Goal: Task Accomplishment & Management: Use online tool/utility

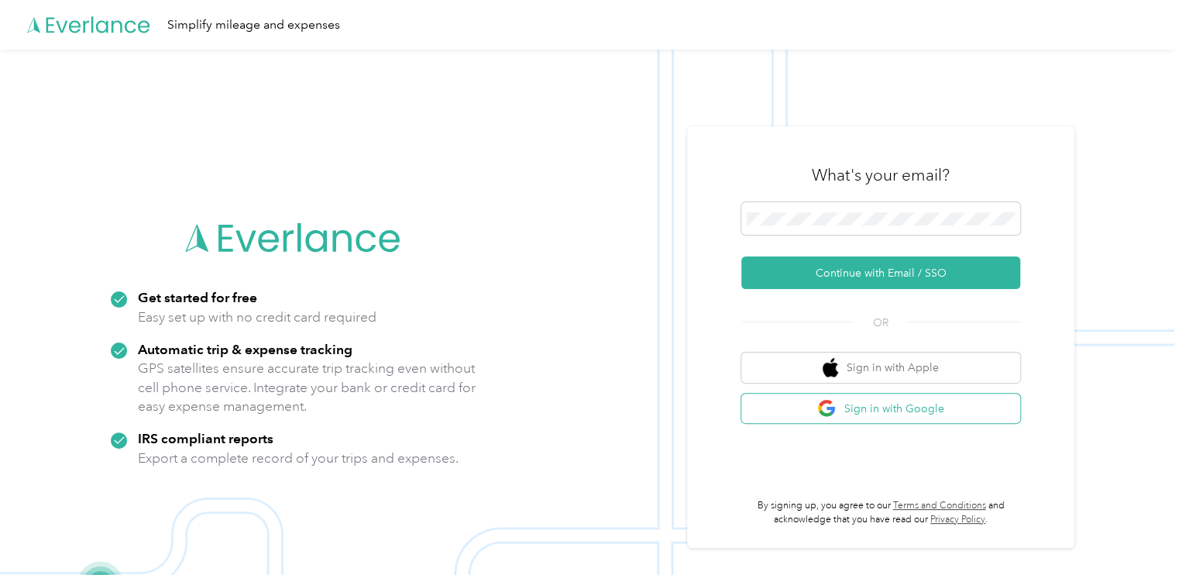
click at [878, 400] on button "Sign in with Google" at bounding box center [880, 408] width 279 height 30
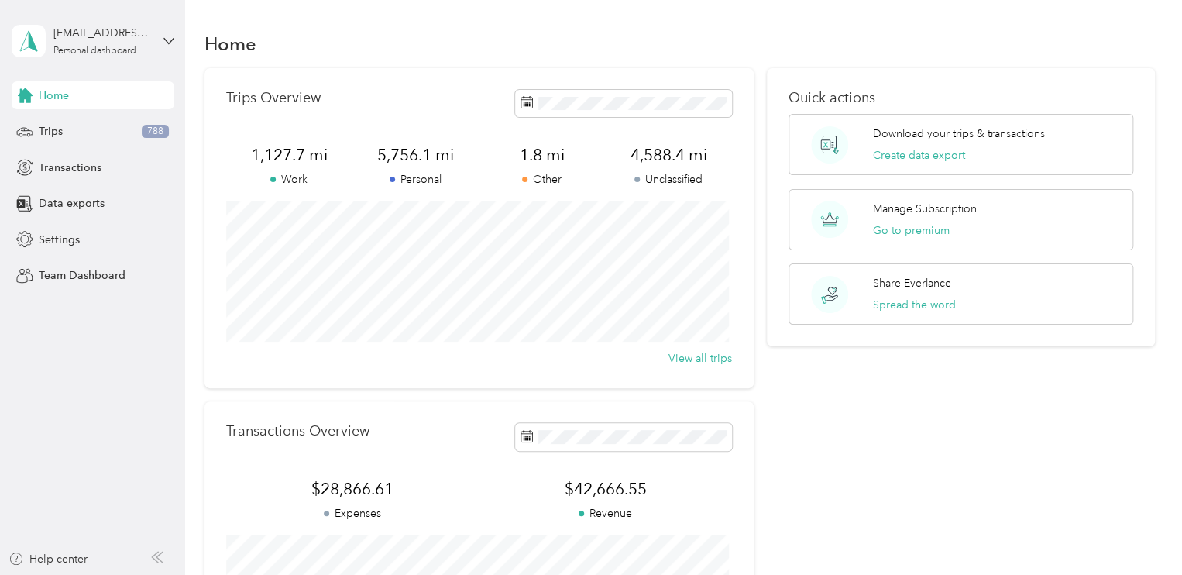
click at [785, 394] on div "Quick actions Download your trips & transactions Create data export Manage Subs…" at bounding box center [961, 378] width 388 height 621
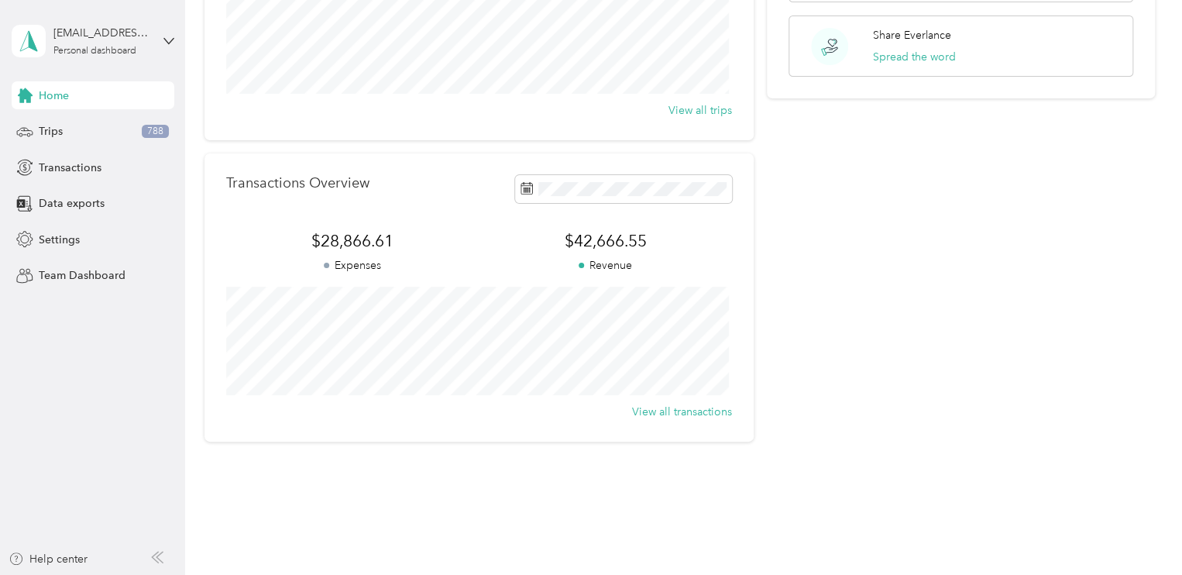
scroll to position [217, 0]
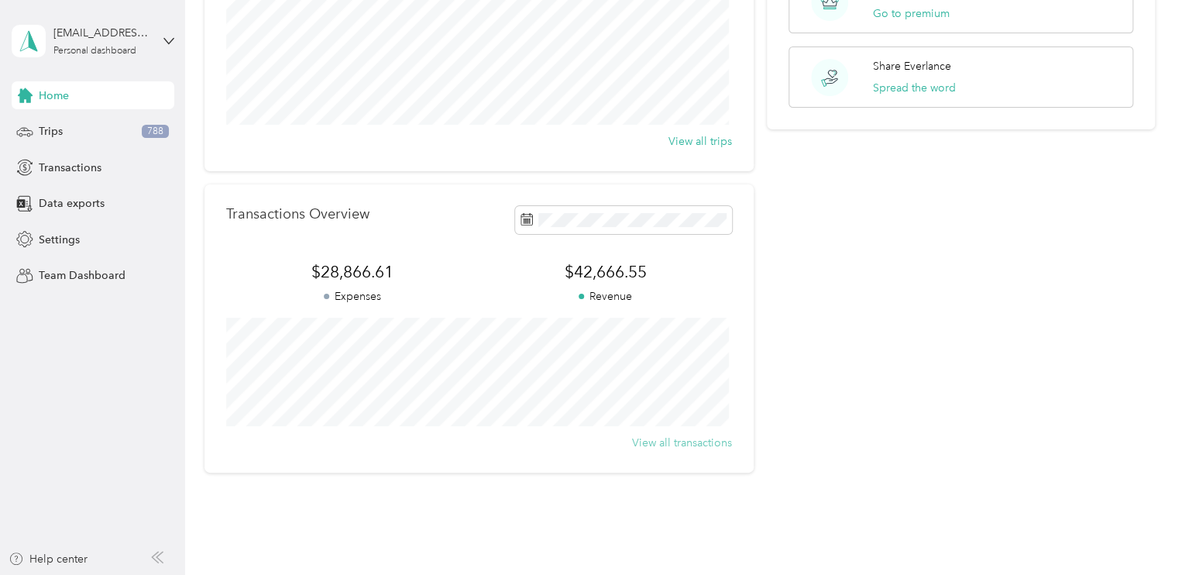
click at [706, 437] on button "View all transactions" at bounding box center [682, 443] width 100 height 16
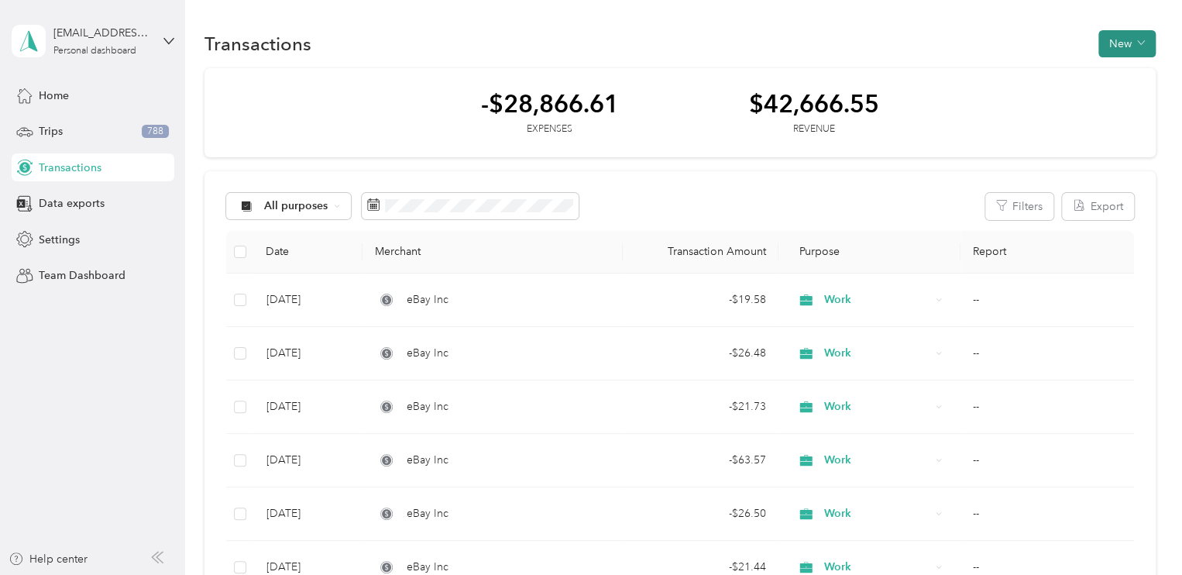
click at [1125, 50] on button "New" at bounding box center [1126, 43] width 57 height 27
click at [1118, 74] on span "Expense" at bounding box center [1119, 72] width 42 height 16
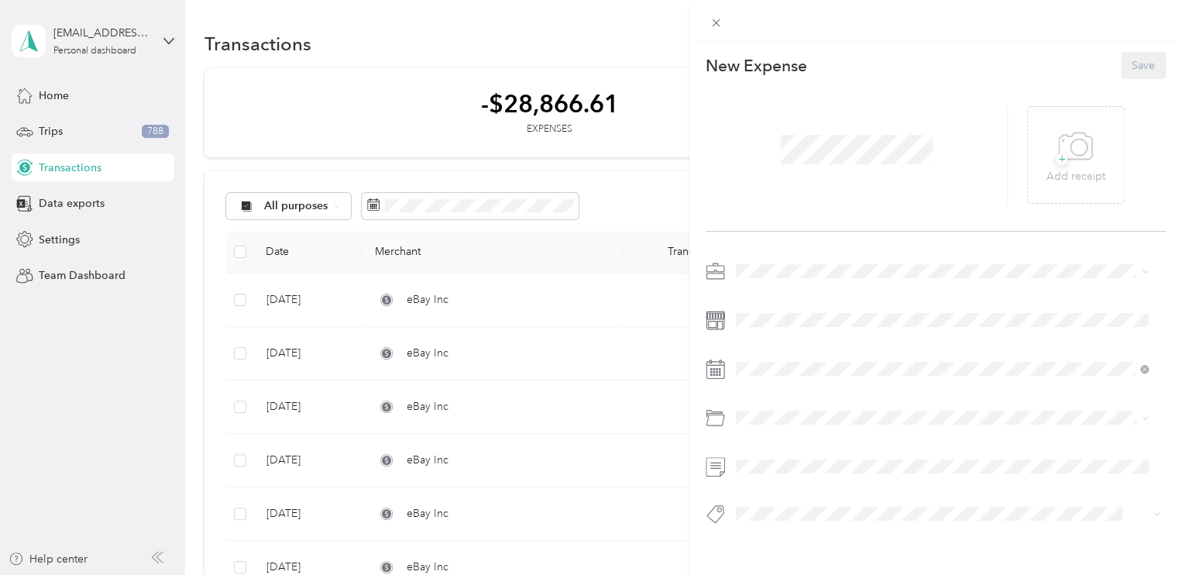
click at [459, 53] on div "This expense cannot be edited because it is either under review, approved, or p…" at bounding box center [591, 287] width 1182 height 575
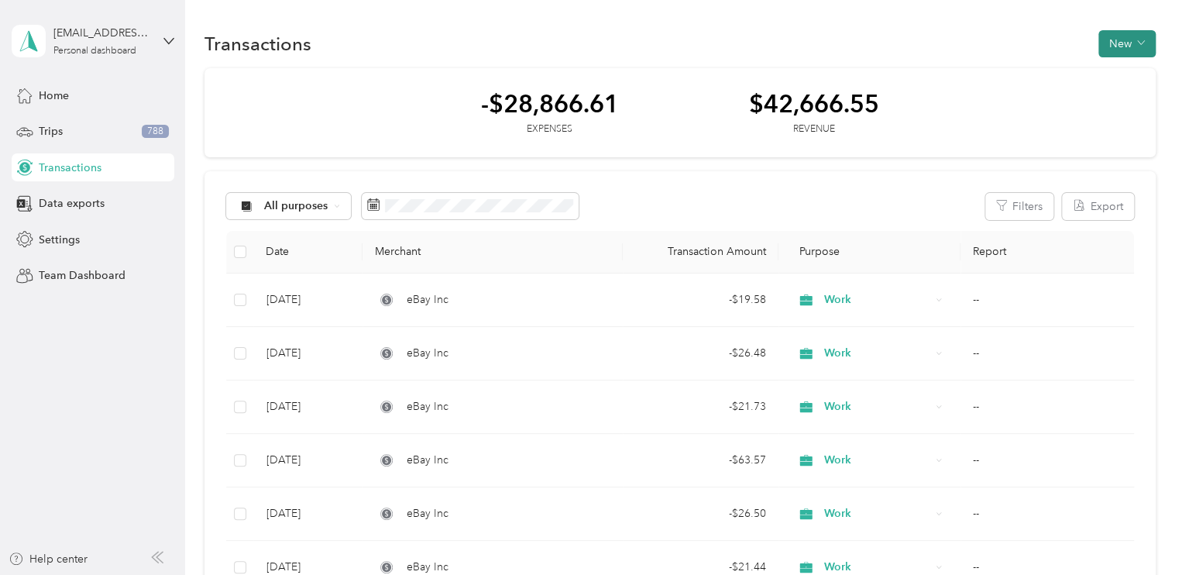
click at [1103, 44] on button "New" at bounding box center [1126, 43] width 57 height 27
click at [1089, 80] on div "Expense" at bounding box center [1110, 72] width 59 height 16
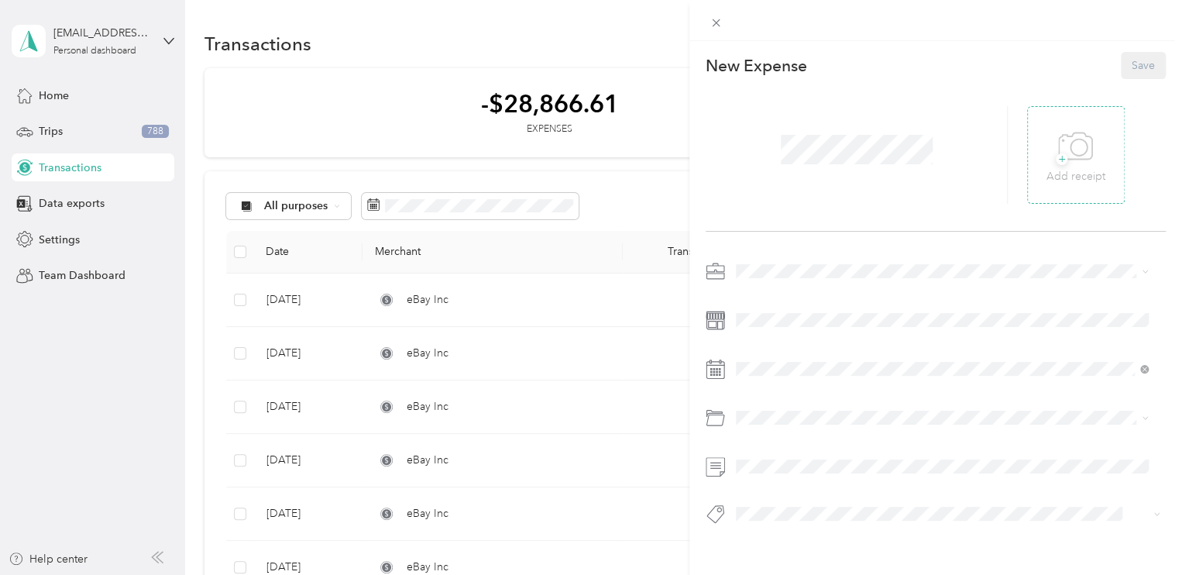
click at [1080, 143] on icon at bounding box center [1075, 146] width 35 height 43
click at [1081, 167] on icon at bounding box center [1075, 146] width 35 height 43
